Goal: Task Accomplishment & Management: Manage account settings

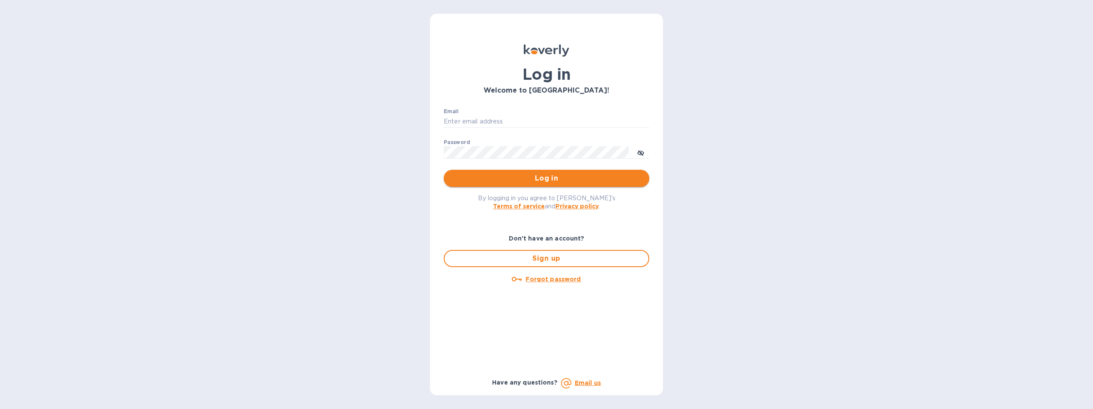
type input "[PERSON_NAME][EMAIL_ADDRESS][PERSON_NAME][PERSON_NAME][DOMAIN_NAME]"
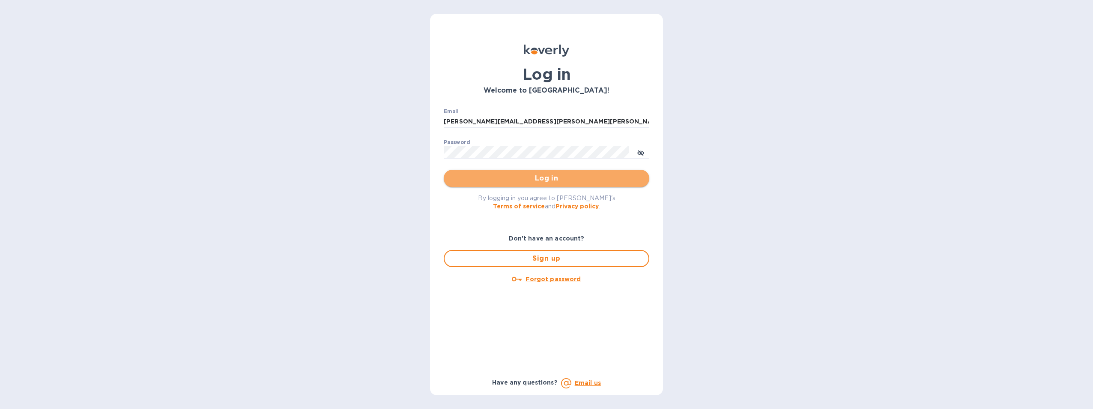
click at [523, 184] on button "Log in" at bounding box center [547, 178] width 206 height 17
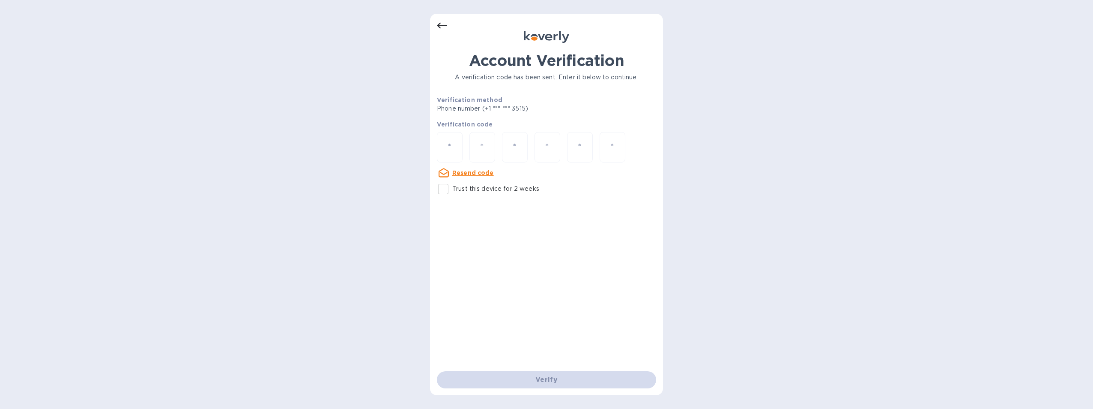
click at [569, 376] on div "Verify" at bounding box center [546, 380] width 226 height 24
click at [450, 144] on input "number" at bounding box center [449, 147] width 11 height 16
type input "8"
type input "9"
type input "5"
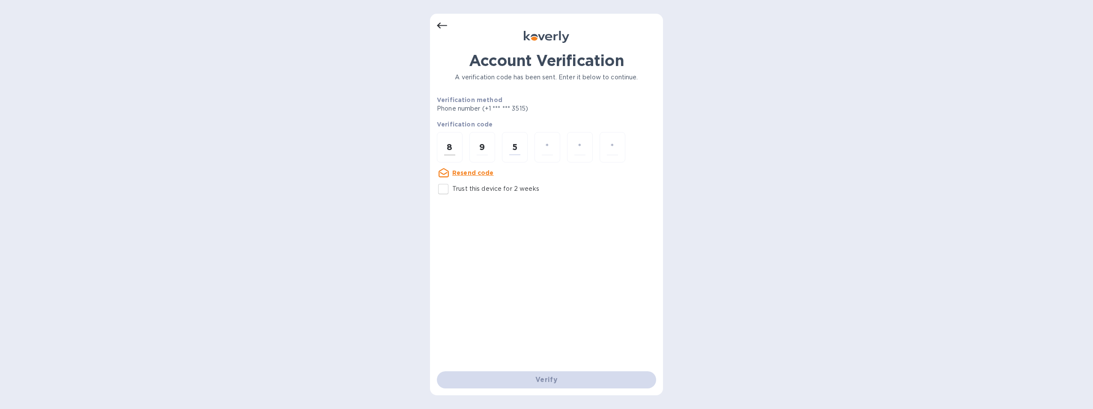
type input "6"
type input "0"
type input "5"
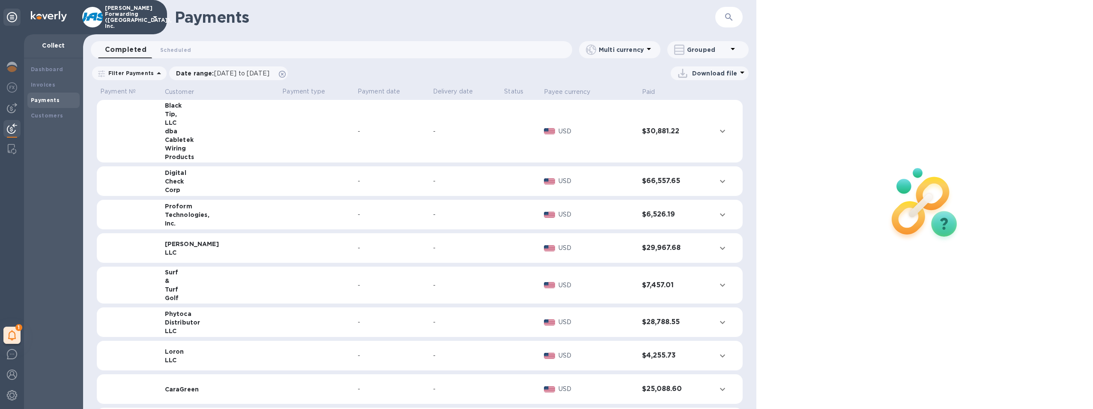
click at [39, 13] on img at bounding box center [49, 16] width 36 height 10
click at [15, 14] on icon at bounding box center [12, 17] width 10 height 10
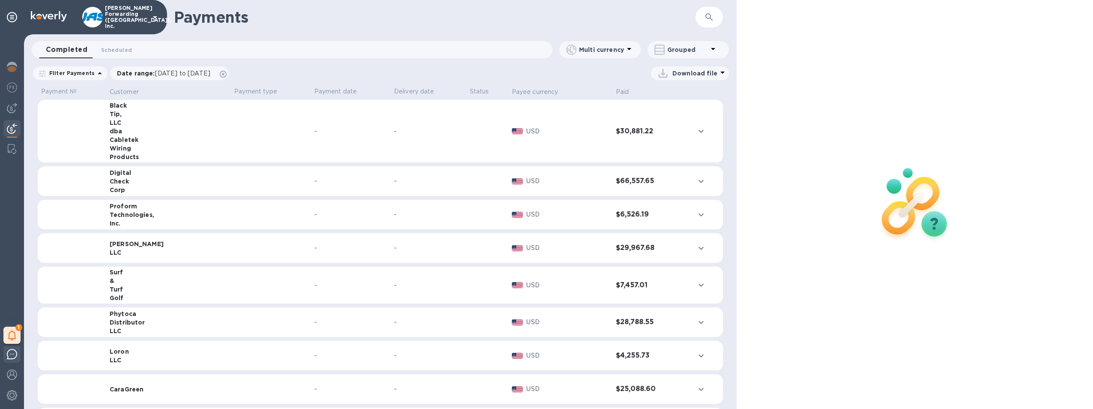
click at [15, 352] on img at bounding box center [12, 354] width 10 height 10
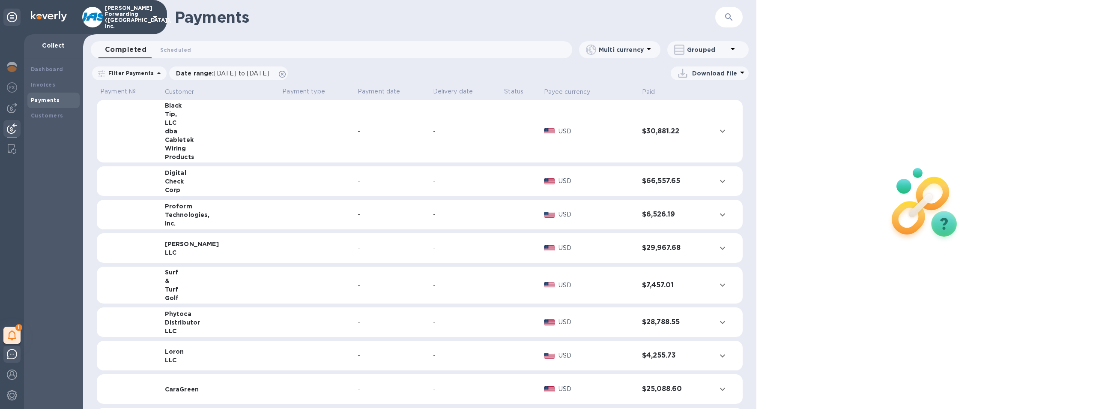
click at [14, 357] on img at bounding box center [12, 354] width 10 height 10
click at [14, 392] on img at bounding box center [12, 395] width 10 height 10
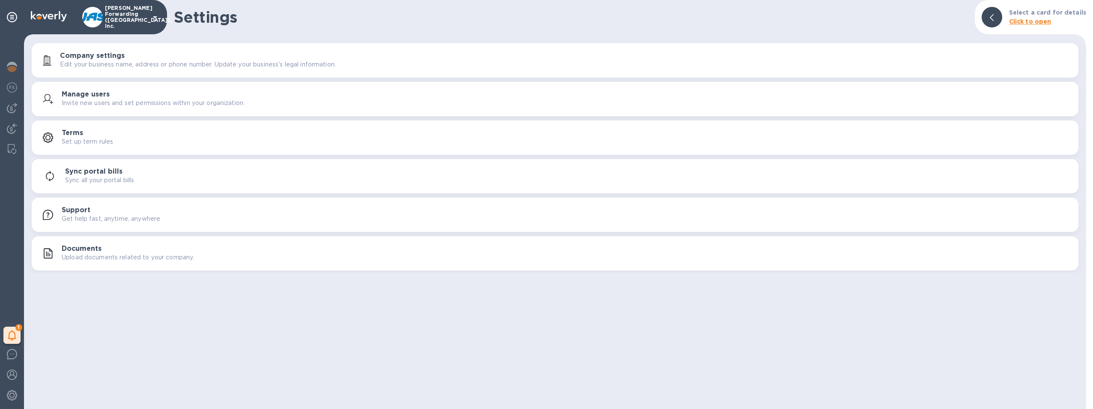
click at [144, 221] on p "Get help fast, anytime, anywhere" at bounding box center [111, 218] width 99 height 9
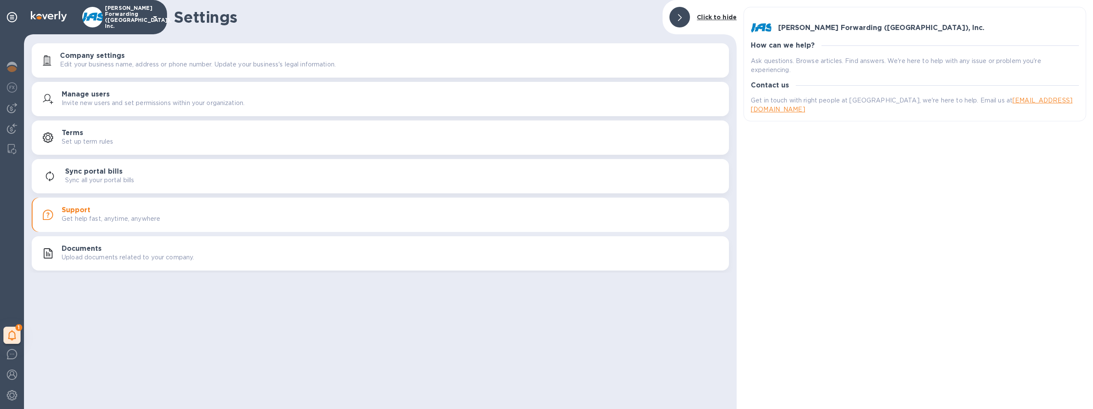
click at [96, 146] on p "Set up term rules" at bounding box center [87, 141] width 51 height 9
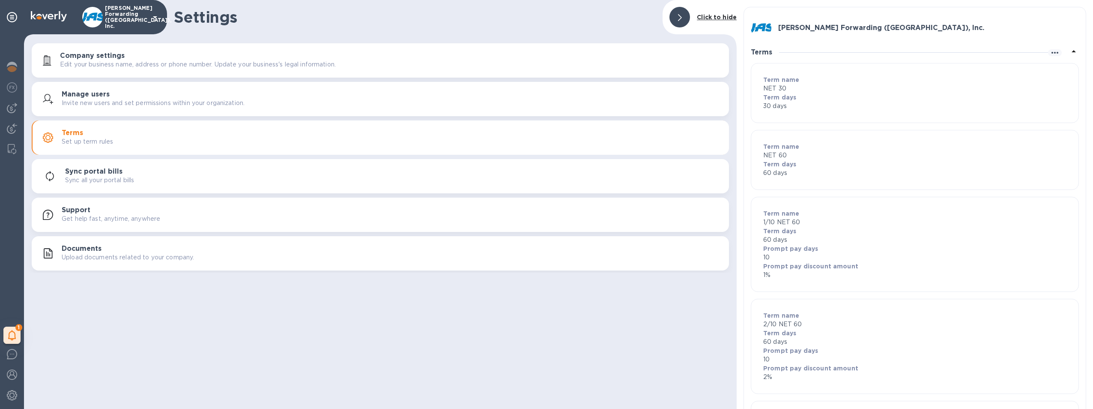
click at [116, 257] on p "Upload documents related to your company." at bounding box center [128, 257] width 132 height 9
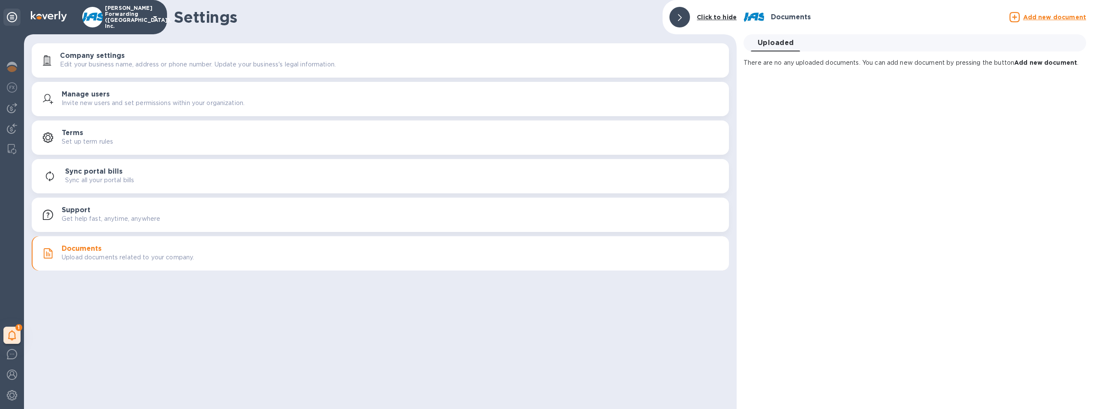
click at [9, 19] on icon at bounding box center [12, 17] width 10 height 10
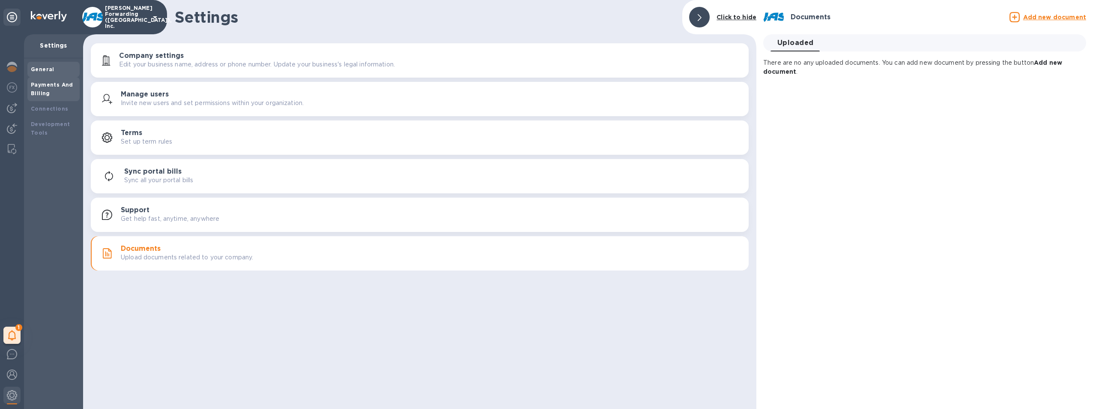
click at [51, 89] on div "Payments And Billing" at bounding box center [53, 89] width 45 height 17
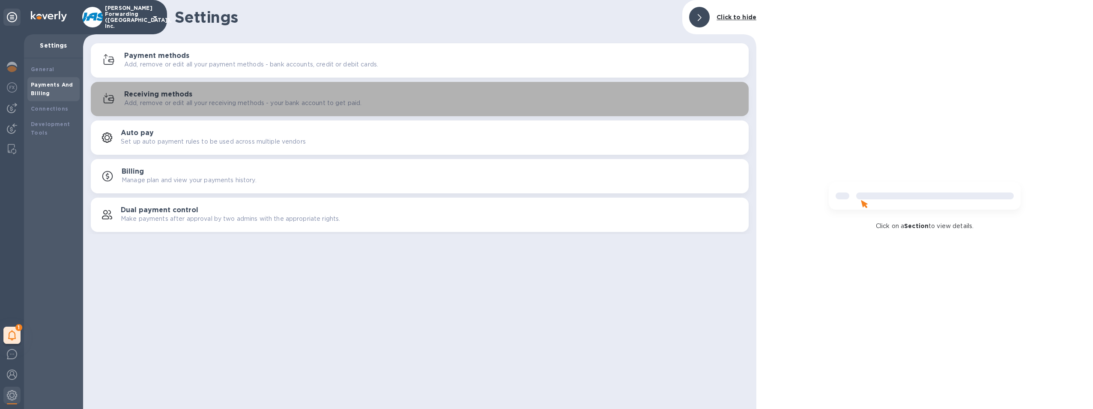
click at [164, 95] on h3 "Receiving methods" at bounding box center [158, 94] width 68 height 8
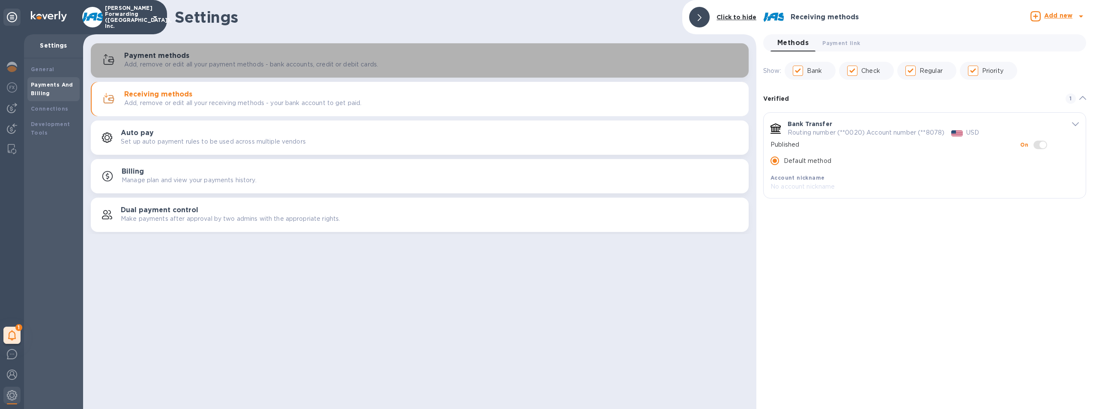
click at [177, 61] on p "Add, remove or edit all your payment methods - bank accounts, credit or debit c…" at bounding box center [251, 64] width 254 height 9
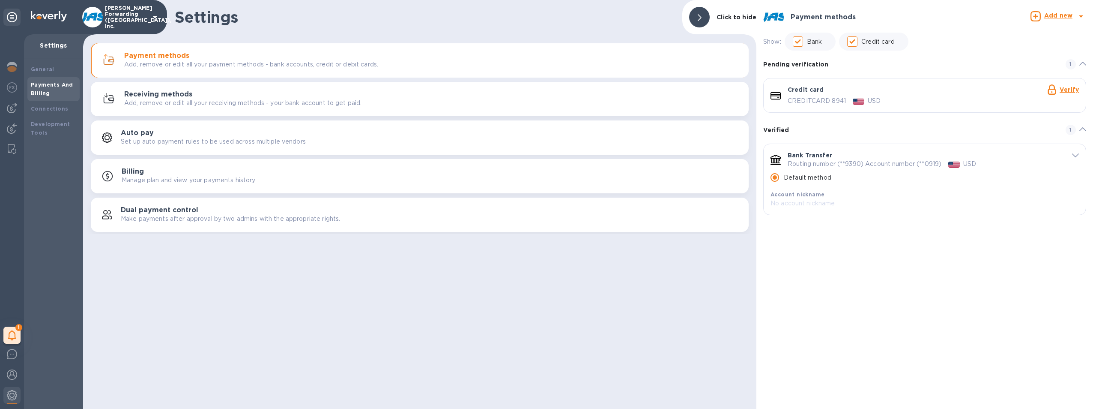
click at [194, 146] on p "Set up auto payment rules to be used across multiple vendors" at bounding box center [213, 141] width 185 height 9
